Goal: Navigation & Orientation: Understand site structure

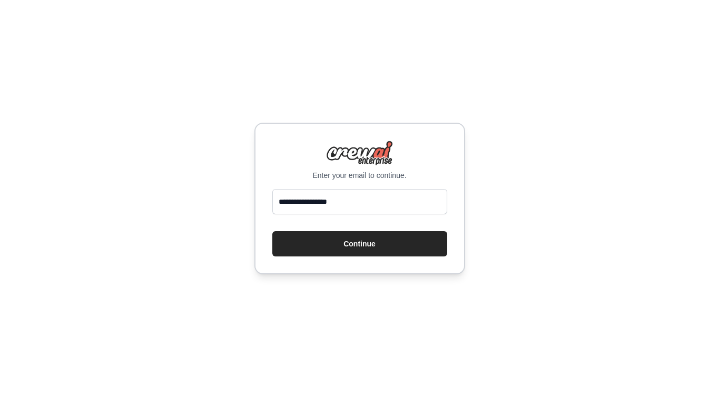
type input "**********"
click at [272, 231] on button "Continue" at bounding box center [359, 243] width 175 height 25
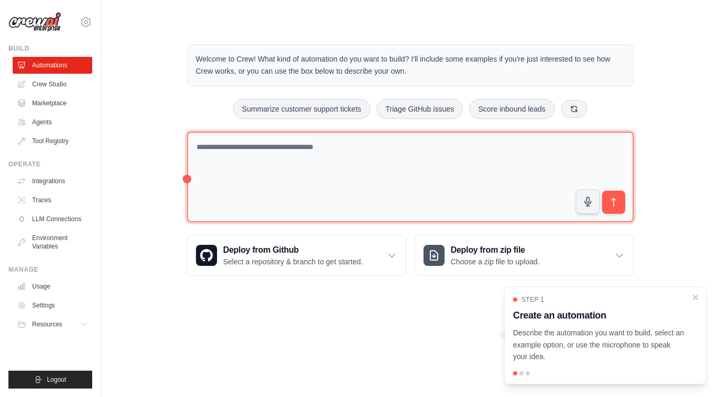
click at [316, 177] on textarea at bounding box center [410, 177] width 447 height 91
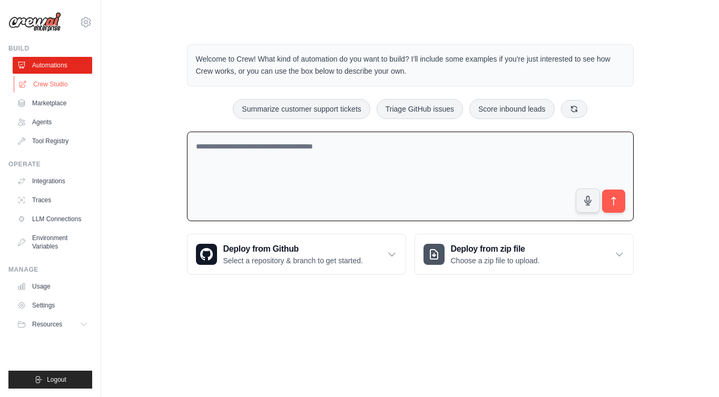
click at [69, 81] on link "Crew Studio" at bounding box center [54, 84] width 80 height 17
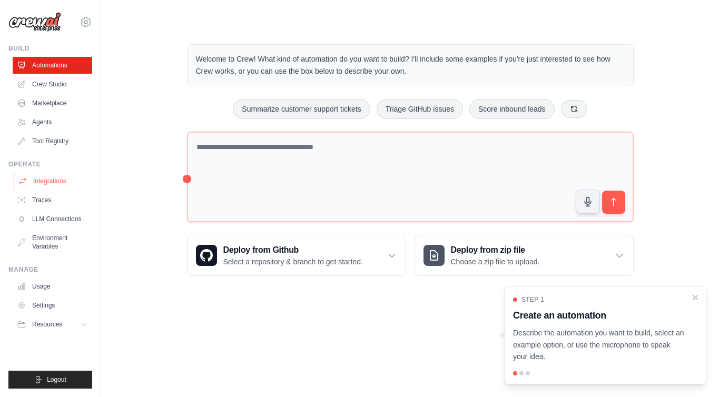
click at [61, 179] on link "Integrations" at bounding box center [54, 181] width 80 height 17
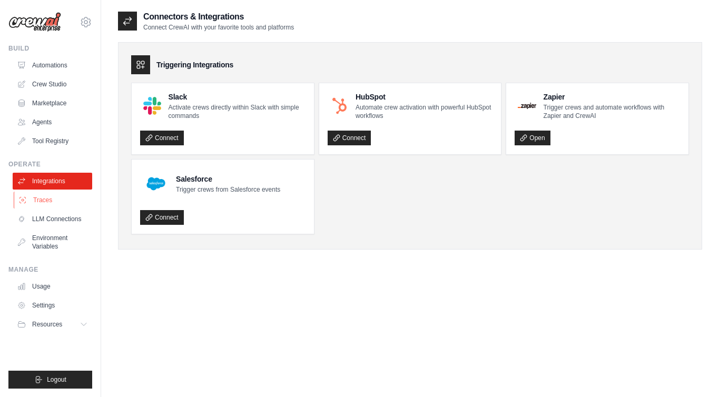
click at [64, 201] on link "Traces" at bounding box center [54, 200] width 80 height 17
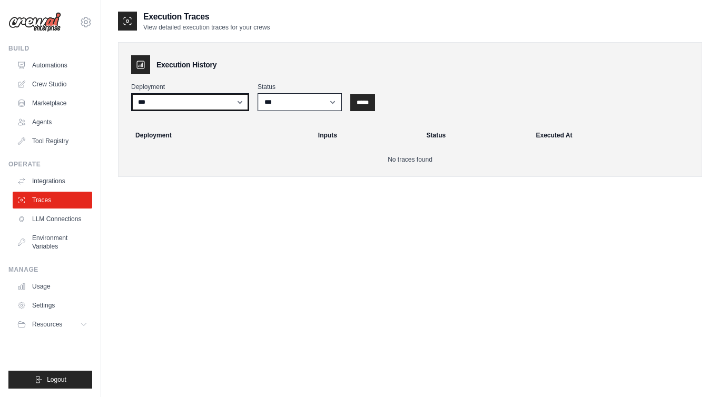
click at [214, 94] on select "***" at bounding box center [190, 102] width 118 height 18
click at [76, 219] on link "LLM Connections" at bounding box center [54, 219] width 80 height 17
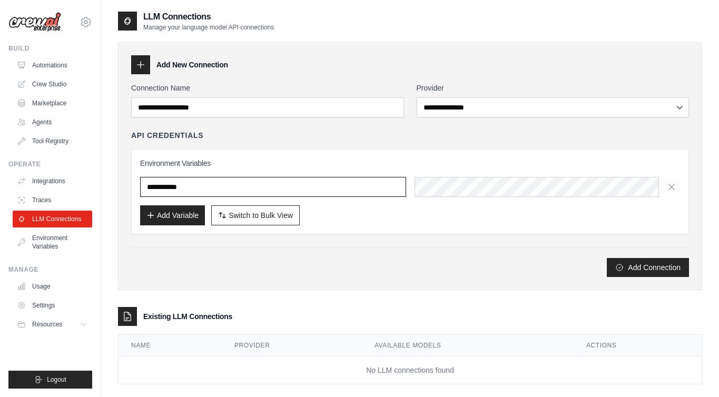
click at [320, 191] on input "text" at bounding box center [273, 187] width 266 height 20
click at [280, 160] on h3 "Environment Variables" at bounding box center [410, 163] width 540 height 11
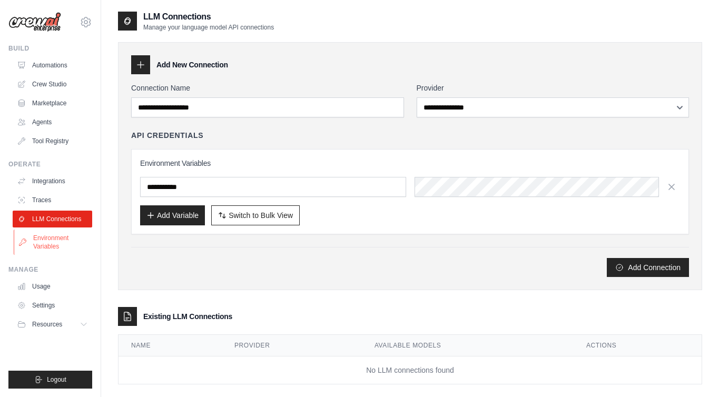
click at [76, 238] on link "Environment Variables" at bounding box center [54, 242] width 80 height 25
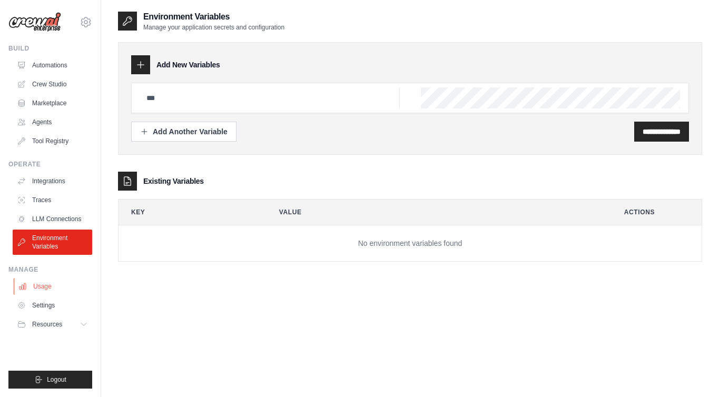
click at [61, 282] on link "Usage" at bounding box center [54, 286] width 80 height 17
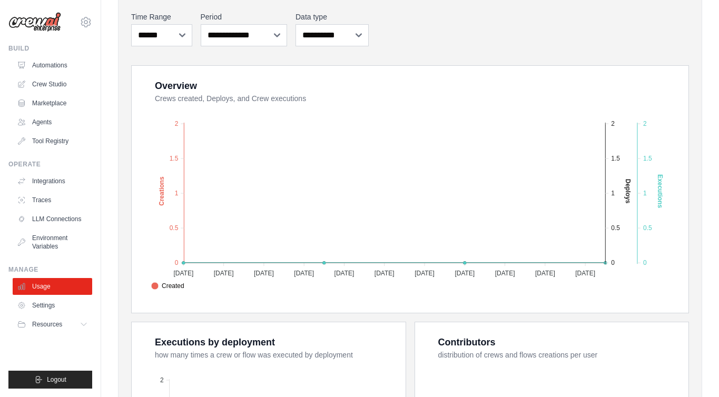
scroll to position [212, 0]
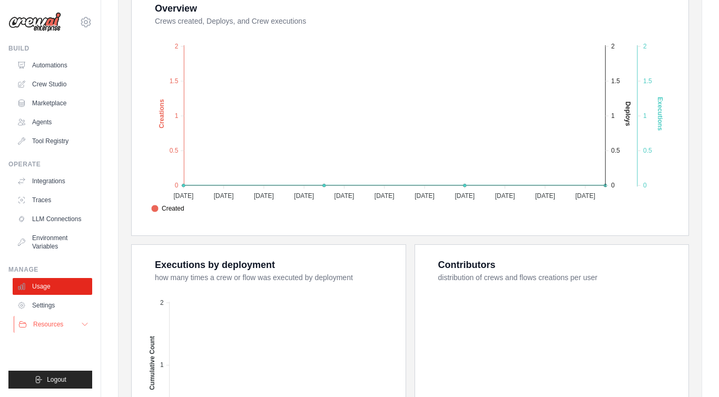
click at [80, 319] on button "Resources" at bounding box center [54, 324] width 80 height 17
click at [75, 349] on link "Documentation" at bounding box center [56, 342] width 73 height 15
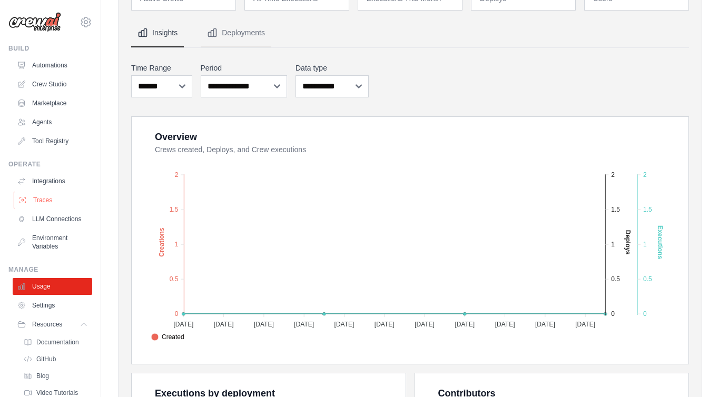
scroll to position [43, 0]
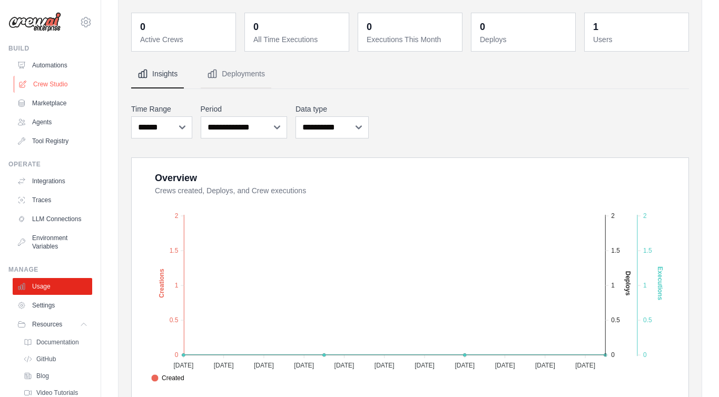
click at [56, 76] on link "Crew Studio" at bounding box center [54, 84] width 80 height 17
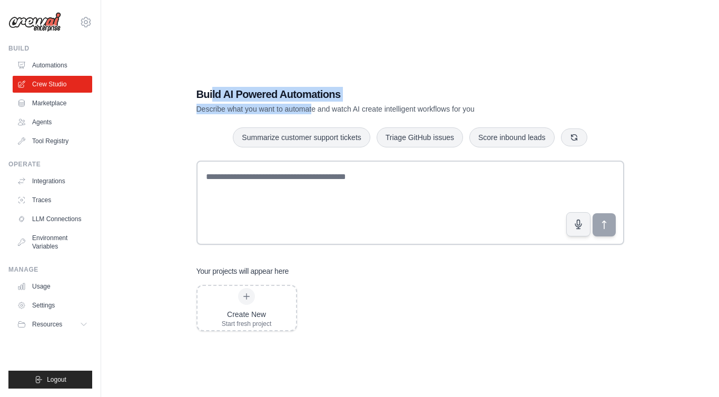
drag, startPoint x: 212, startPoint y: 90, endPoint x: 323, endPoint y: 112, distance: 112.3
click at [323, 112] on div "Build AI Powered Automations Describe what you want to automate and watch AI cr…" at bounding box center [374, 100] width 354 height 27
click at [323, 112] on p "Describe what you want to automate and watch AI create intelligent workflows fo…" at bounding box center [374, 109] width 354 height 11
drag, startPoint x: 350, startPoint y: 112, endPoint x: 264, endPoint y: 95, distance: 88.0
click at [265, 95] on div "Build AI Powered Automations Describe what you want to automate and watch AI cr…" at bounding box center [374, 100] width 354 height 27
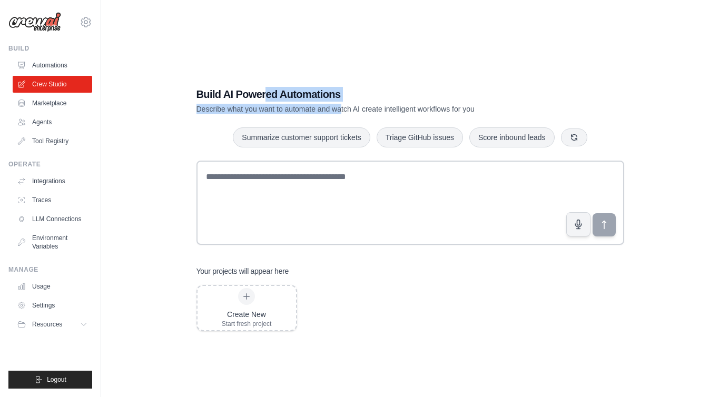
click at [264, 95] on h1 "Build AI Powered Automations" at bounding box center [374, 94] width 354 height 15
drag, startPoint x: 238, startPoint y: 95, endPoint x: 363, endPoint y: 114, distance: 125.8
click at [363, 114] on div "Build AI Powered Automations Describe what you want to automate and watch AI cr…" at bounding box center [374, 100] width 354 height 27
click at [363, 114] on p "Describe what you want to automate and watch AI create intelligent workflows fo…" at bounding box center [374, 109] width 354 height 11
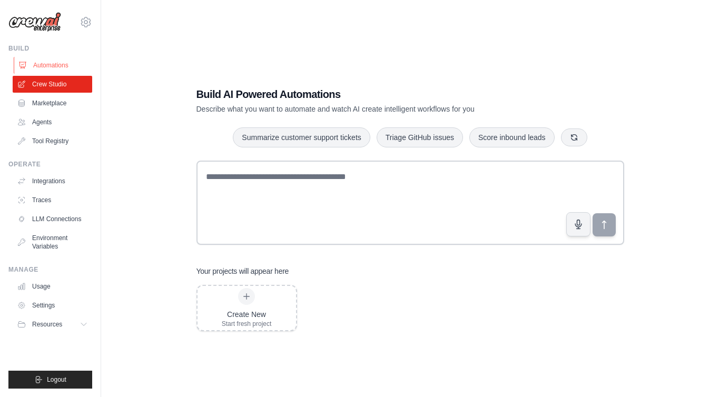
click at [66, 61] on link "Automations" at bounding box center [54, 65] width 80 height 17
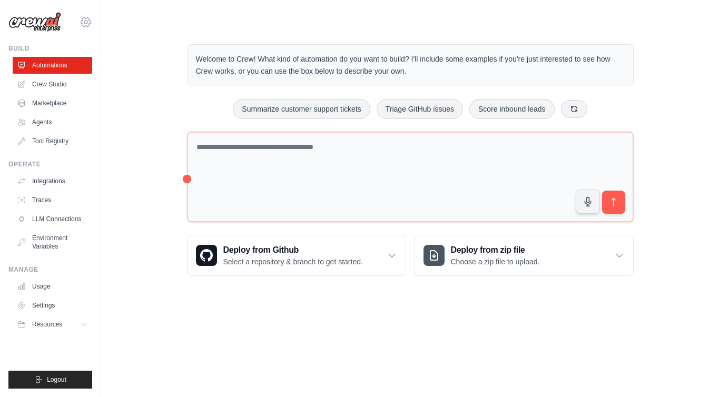
click at [82, 23] on icon at bounding box center [86, 22] width 13 height 13
click at [206, 333] on body "[EMAIL_ADDRESS][DOMAIN_NAME] Settings Build Automations Crew Studio" at bounding box center [359, 198] width 719 height 397
